Goal: Transaction & Acquisition: Obtain resource

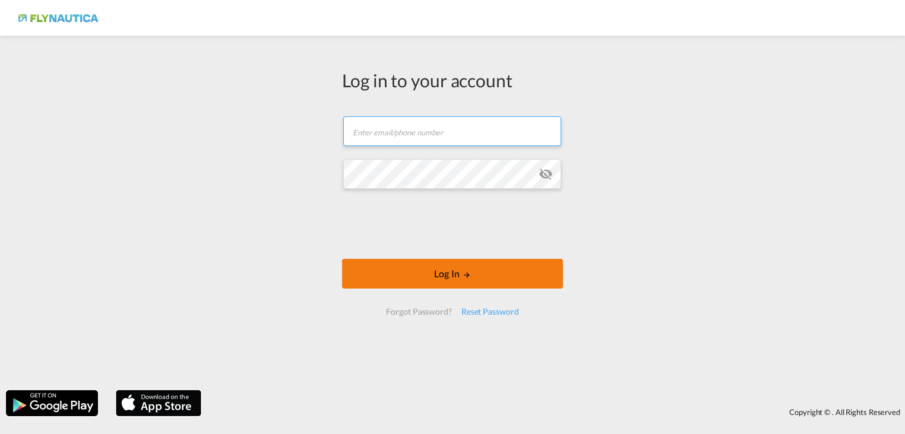
type input "[EMAIL_ADDRESS][DOMAIN_NAME]"
click at [440, 278] on button "Log In" at bounding box center [452, 274] width 221 height 30
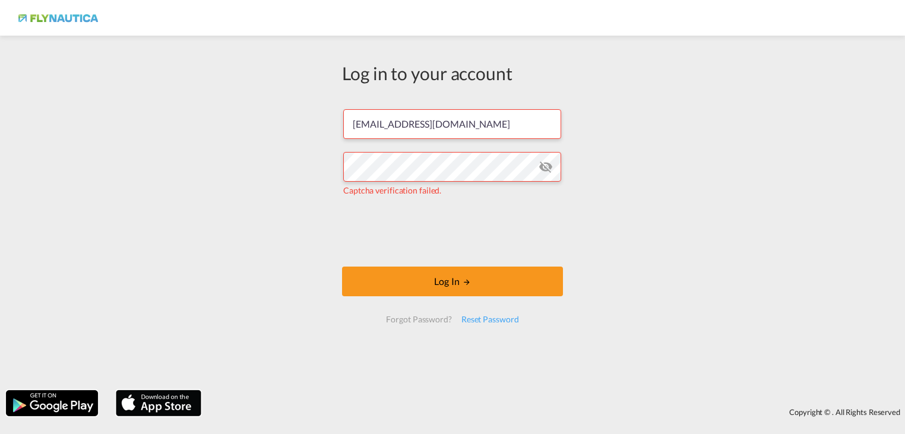
click at [547, 168] on md-icon "icon-eye-off" at bounding box center [546, 167] width 14 height 14
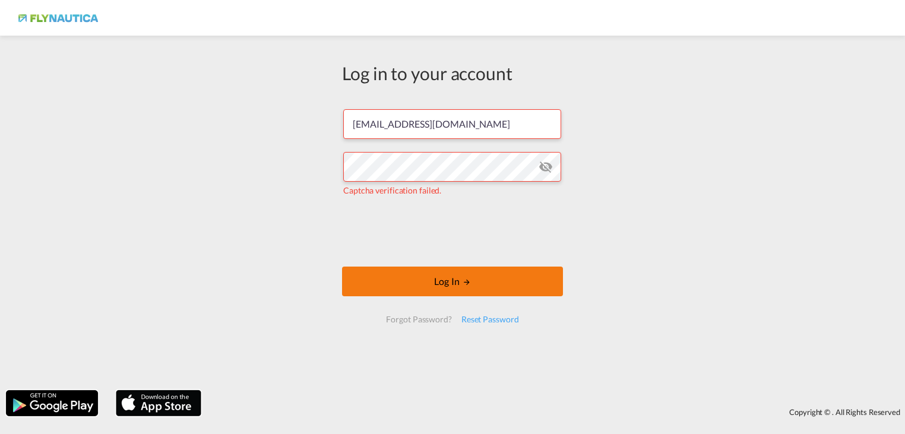
click at [497, 280] on button "Log In" at bounding box center [452, 282] width 221 height 30
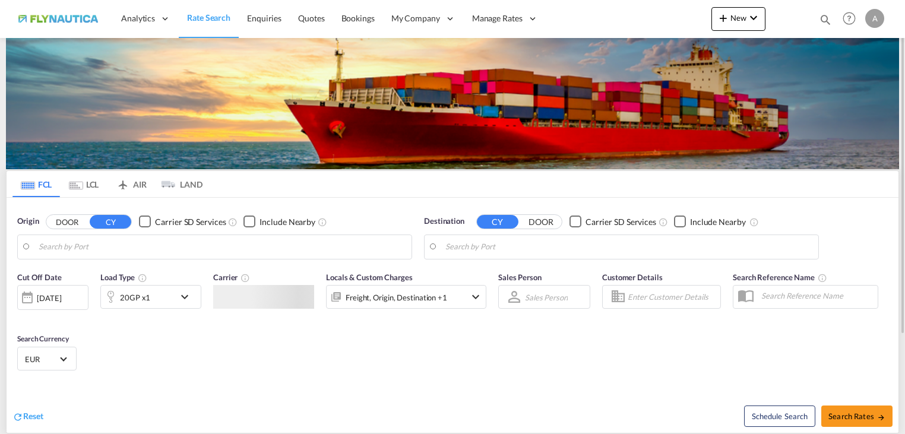
type input "[GEOGRAPHIC_DATA], [GEOGRAPHIC_DATA]"
type input "[GEOGRAPHIC_DATA], [GEOGRAPHIC_DATA], [GEOGRAPHIC_DATA]"
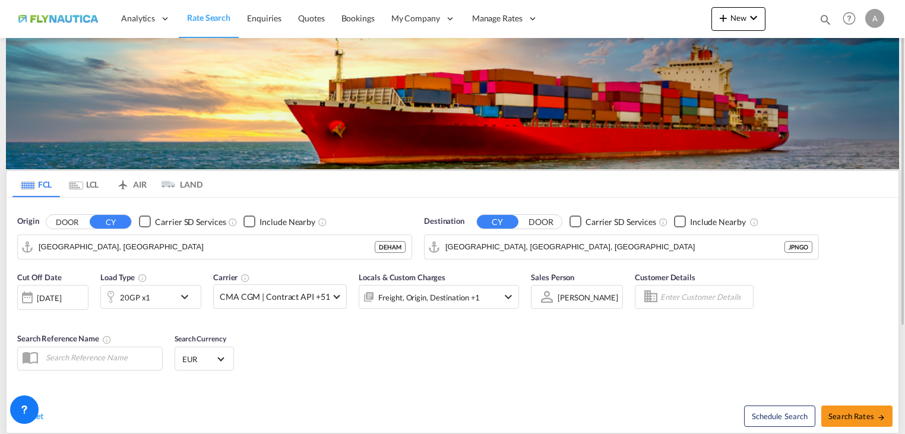
click at [85, 183] on md-tab-item "LCL" at bounding box center [84, 184] width 48 height 26
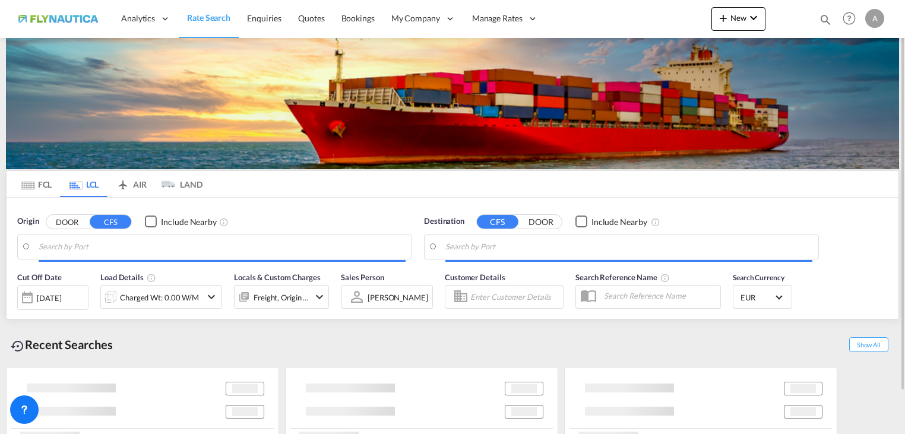
type input "DE-22844, [GEOGRAPHIC_DATA], [GEOGRAPHIC_DATA]"
type input "Keelung (Chilung), TWKEL"
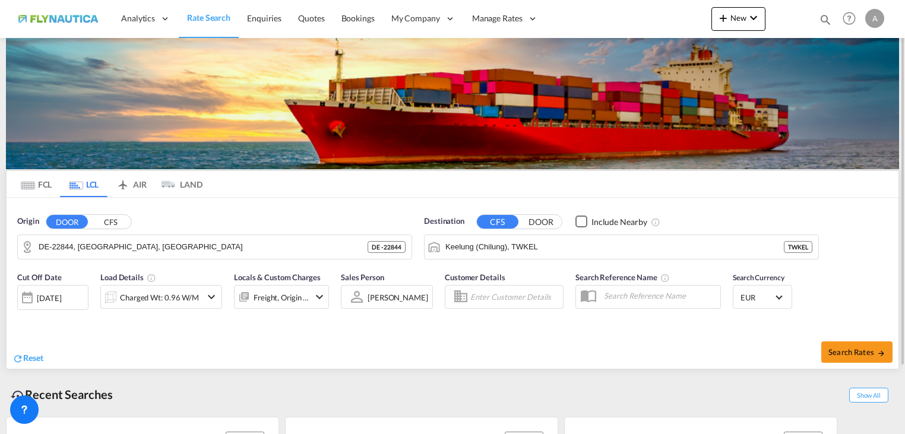
click at [71, 225] on button "DOOR" at bounding box center [67, 222] width 42 height 14
click at [830, 346] on button "Search Rates" at bounding box center [857, 352] width 71 height 21
type input "22844 to TWKEL / [DATE]"
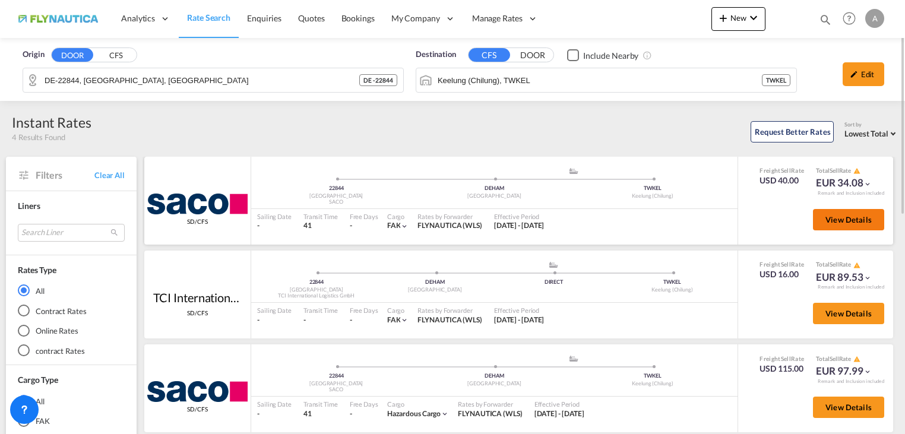
click at [855, 217] on span "View Details" at bounding box center [849, 220] width 46 height 10
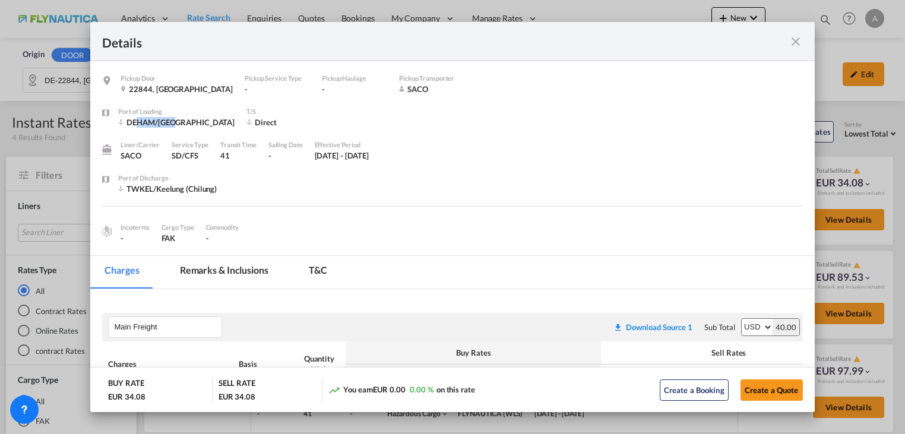
drag, startPoint x: 135, startPoint y: 123, endPoint x: 177, endPoint y: 125, distance: 42.2
click at [177, 125] on div "DEHAM/[GEOGRAPHIC_DATA]" at bounding box center [176, 122] width 116 height 11
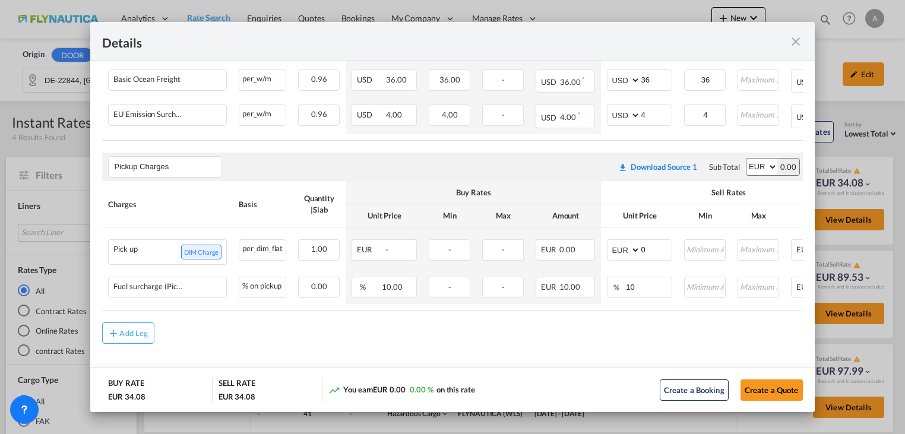
scroll to position [337, 0]
click at [791, 46] on md-icon "icon-close fg-AAA8AD m-0 cursor" at bounding box center [796, 41] width 14 height 14
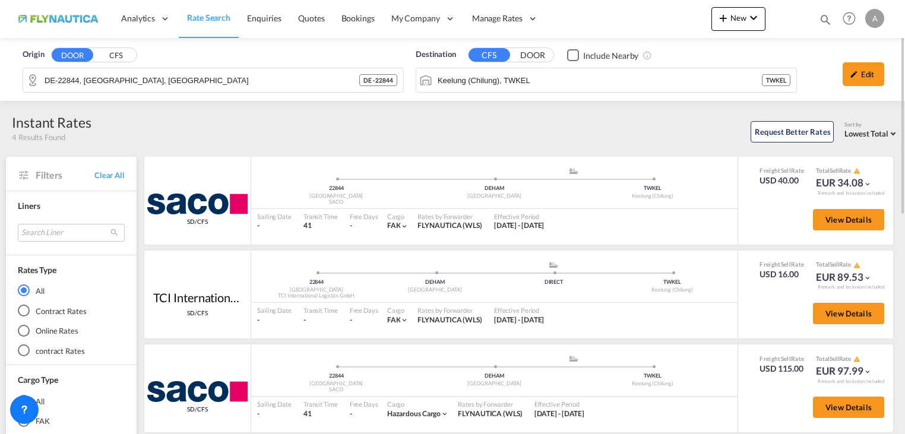
scroll to position [119, 0]
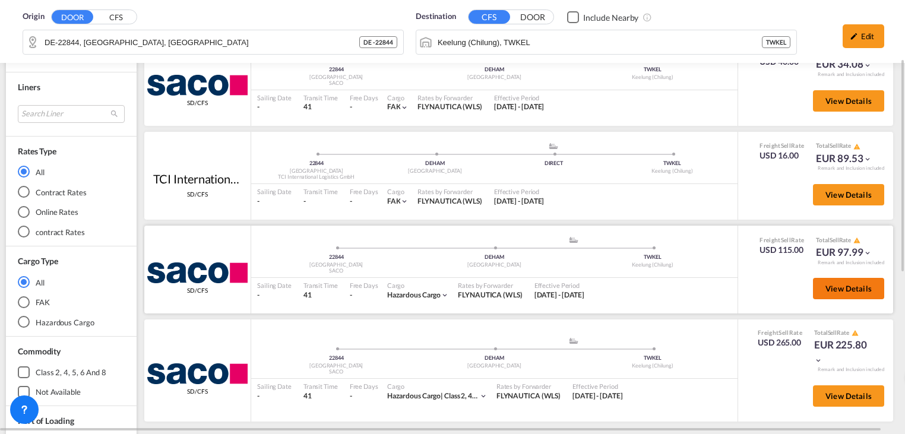
click at [848, 290] on span "View Details" at bounding box center [849, 289] width 46 height 10
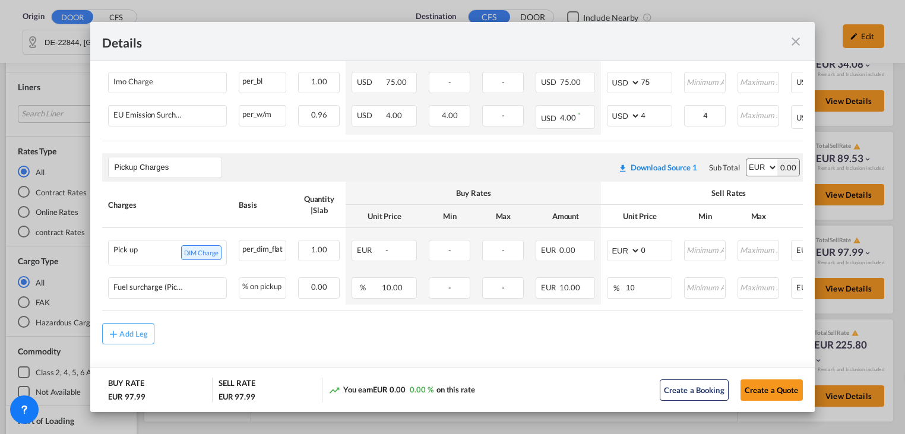
scroll to position [370, 0]
click at [793, 41] on md-icon "icon-close fg-AAA8AD m-0 cursor" at bounding box center [796, 41] width 14 height 14
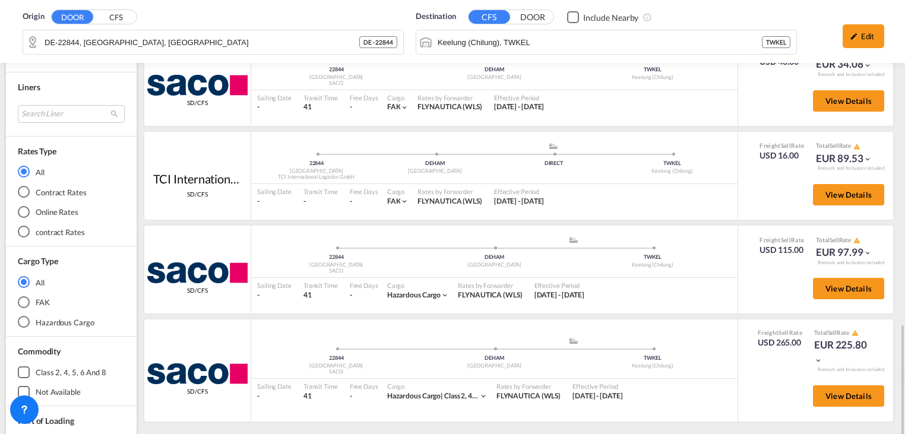
scroll to position [297, 0]
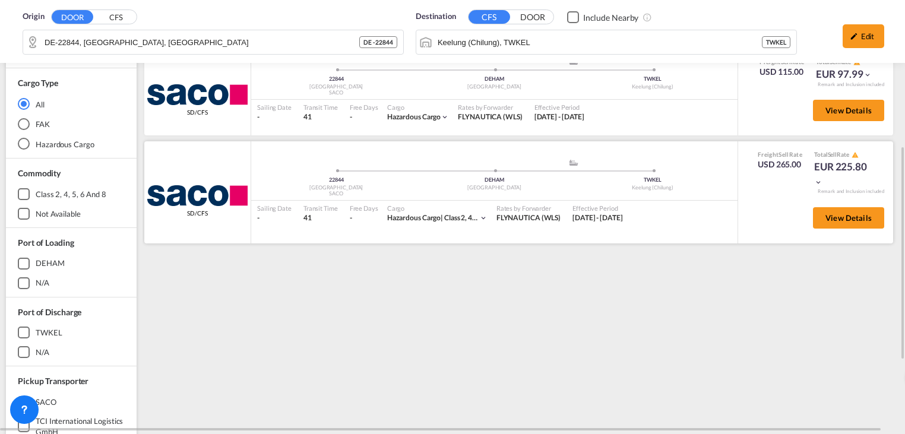
click at [842, 206] on div "View Details" at bounding box center [844, 221] width 80 height 34
click at [847, 216] on span "View Details" at bounding box center [849, 218] width 46 height 10
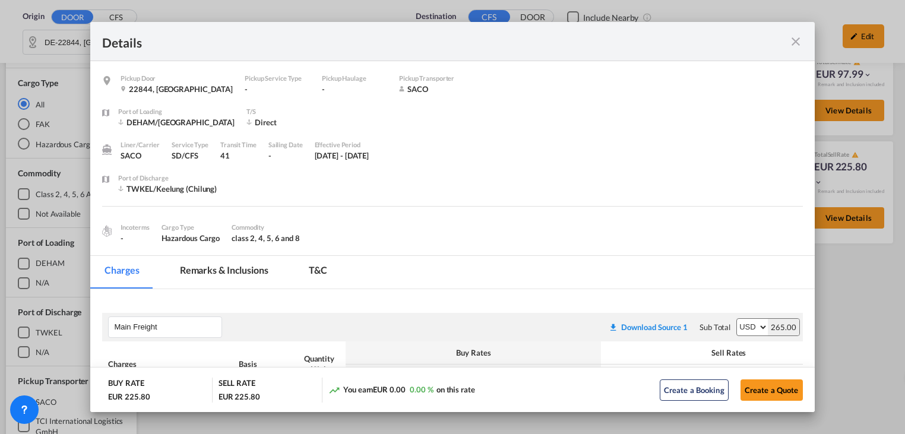
click at [798, 40] on md-icon "icon-close fg-AAA8AD m-0 cursor" at bounding box center [796, 41] width 14 height 14
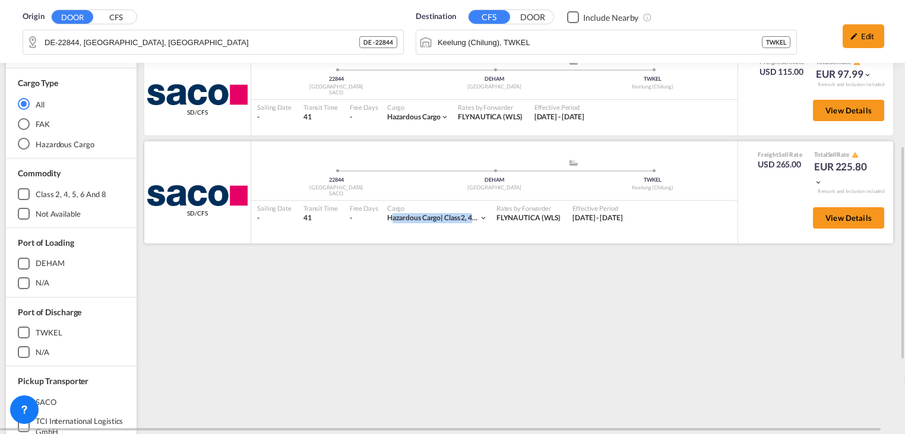
drag, startPoint x: 383, startPoint y: 222, endPoint x: 474, endPoint y: 226, distance: 90.4
click at [474, 226] on div "Cargo Hazardous Cargo | class 2, 4, 5, 6 and 8" at bounding box center [437, 213] width 106 height 25
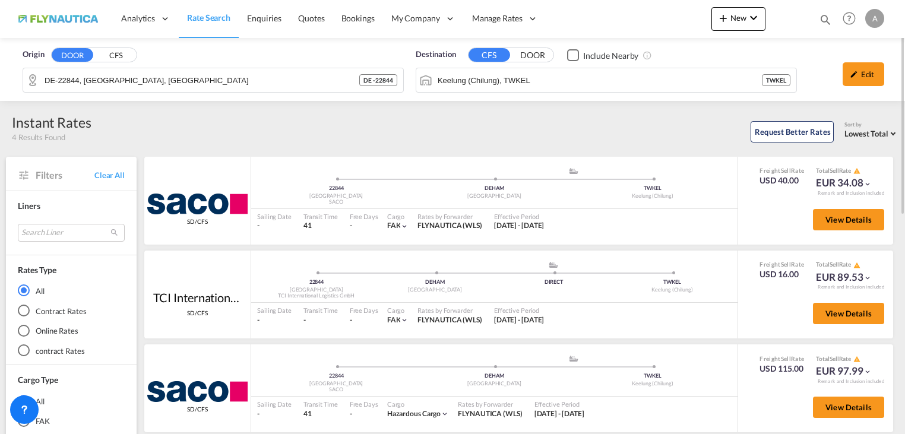
drag, startPoint x: 406, startPoint y: 64, endPoint x: 388, endPoint y: 62, distance: 17.9
click at [390, 62] on div "Origin DOOR CFS DE-22844, [GEOGRAPHIC_DATA], [GEOGRAPHIC_DATA] DE - 22844 Desti…" at bounding box center [453, 69] width 882 height 63
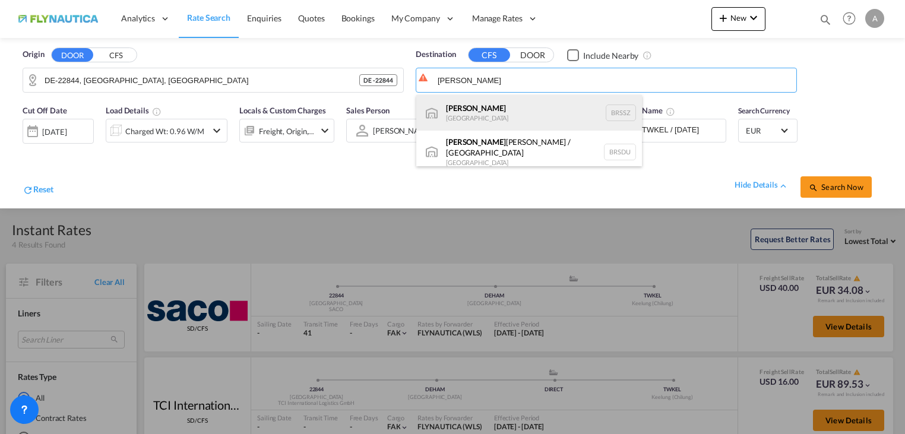
click at [474, 118] on div "[PERSON_NAME] [GEOGRAPHIC_DATA] BRSSZ" at bounding box center [529, 113] width 226 height 36
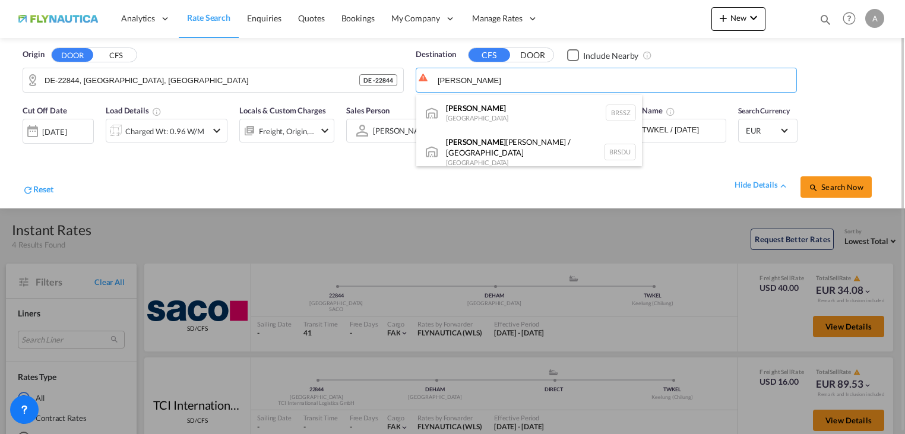
type input "[PERSON_NAME], BRSSZ"
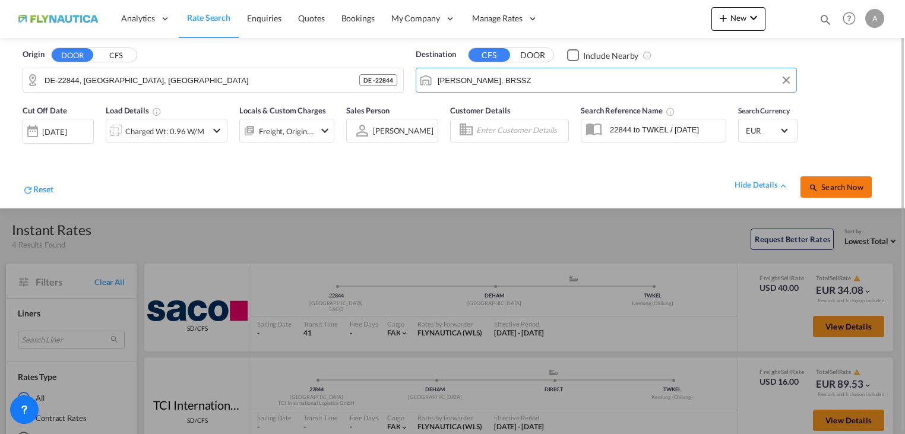
click at [847, 190] on span "Search Now" at bounding box center [836, 187] width 54 height 10
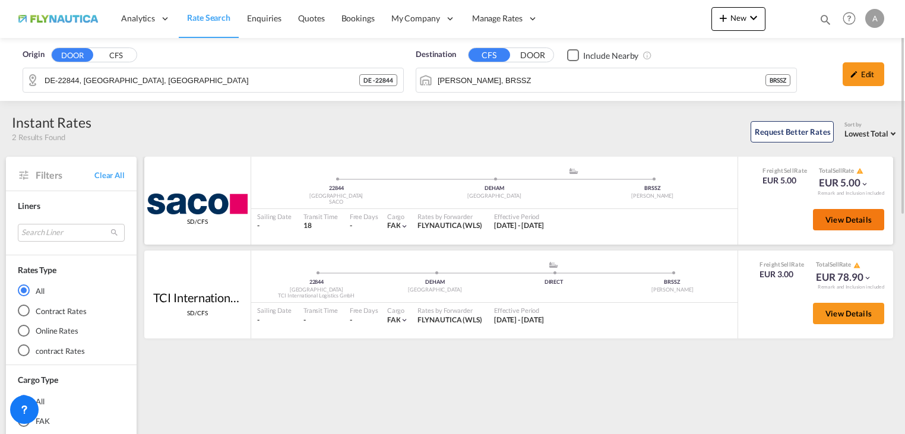
click at [852, 220] on span "View Details" at bounding box center [849, 220] width 46 height 10
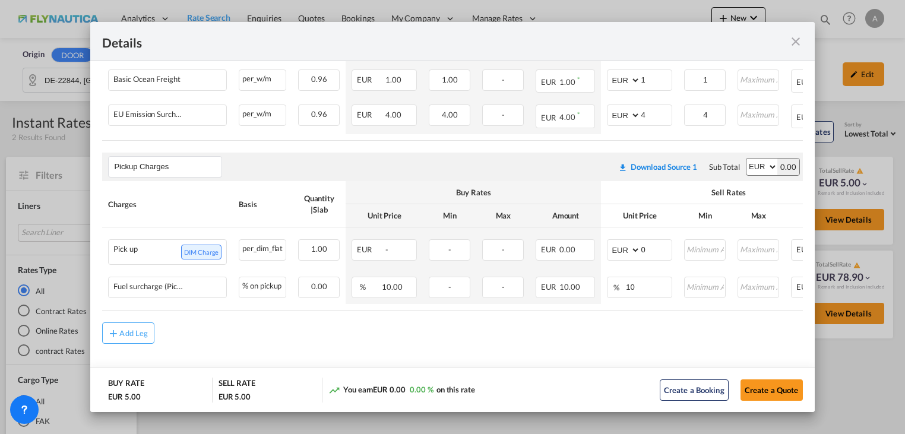
scroll to position [337, 0]
click at [796, 39] on md-icon "icon-close fg-AAA8AD m-0 cursor" at bounding box center [796, 41] width 14 height 14
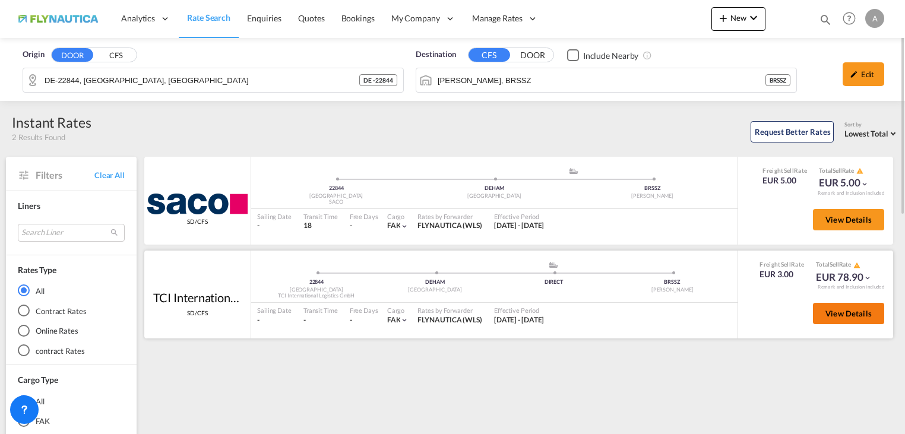
click at [837, 317] on span "View Details" at bounding box center [849, 314] width 46 height 10
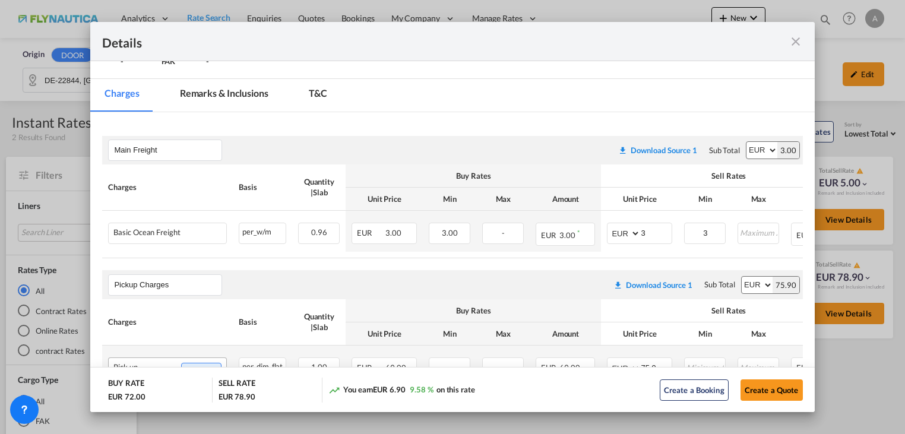
scroll to position [269, 0]
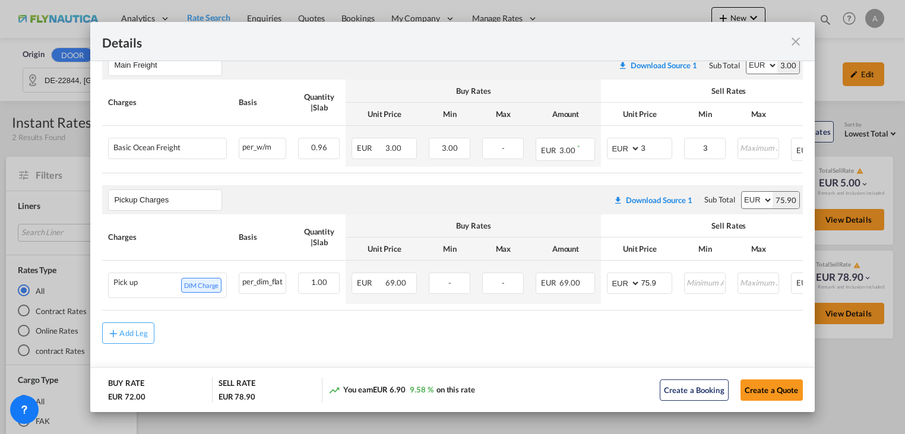
click at [793, 46] on md-icon "icon-close fg-AAA8AD m-0 cursor" at bounding box center [796, 41] width 14 height 14
